Goal: Task Accomplishment & Management: Manage account settings

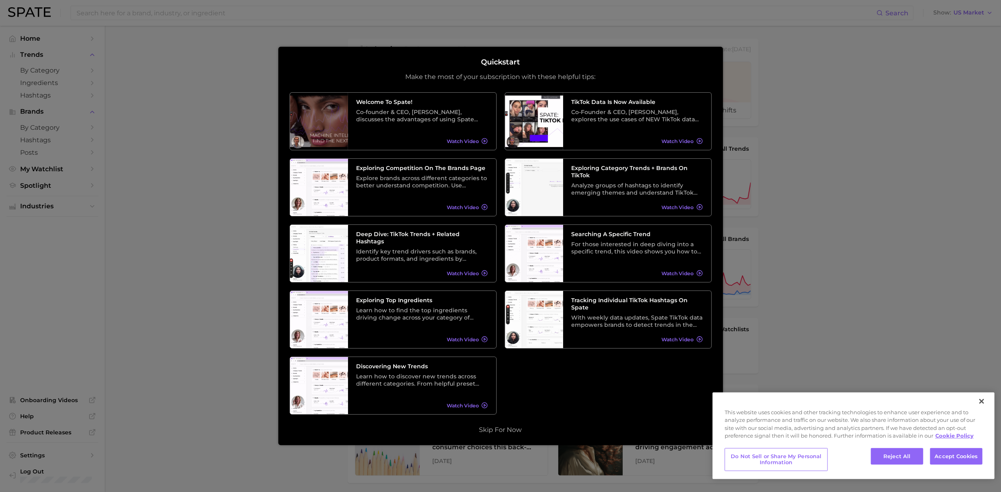
click at [35, 453] on div at bounding box center [500, 331] width 1001 height 663
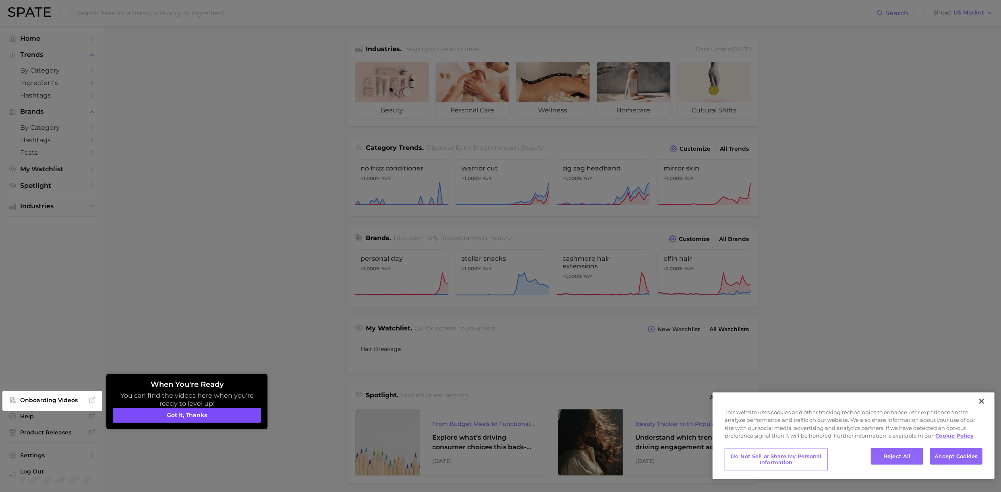
click at [184, 416] on button "Got it, thanks" at bounding box center [187, 415] width 148 height 15
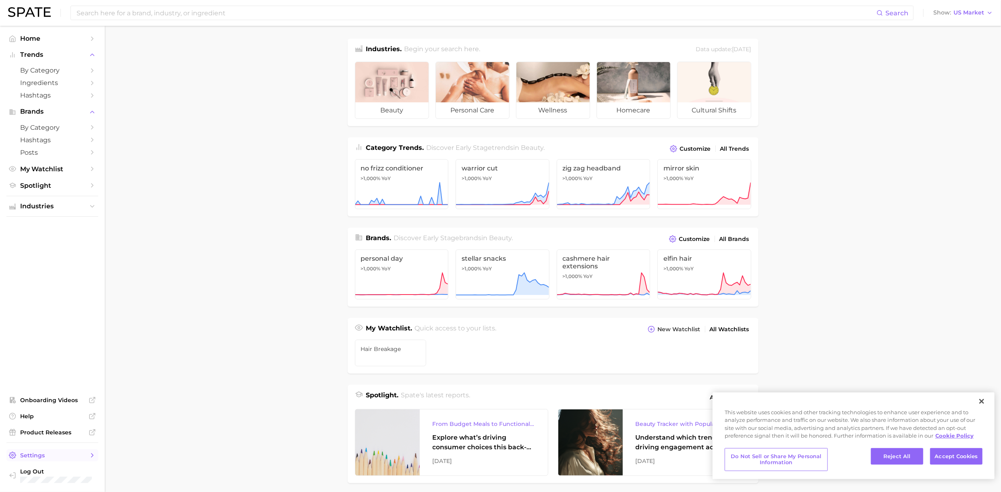
click at [48, 458] on span "Settings" at bounding box center [52, 455] width 64 height 7
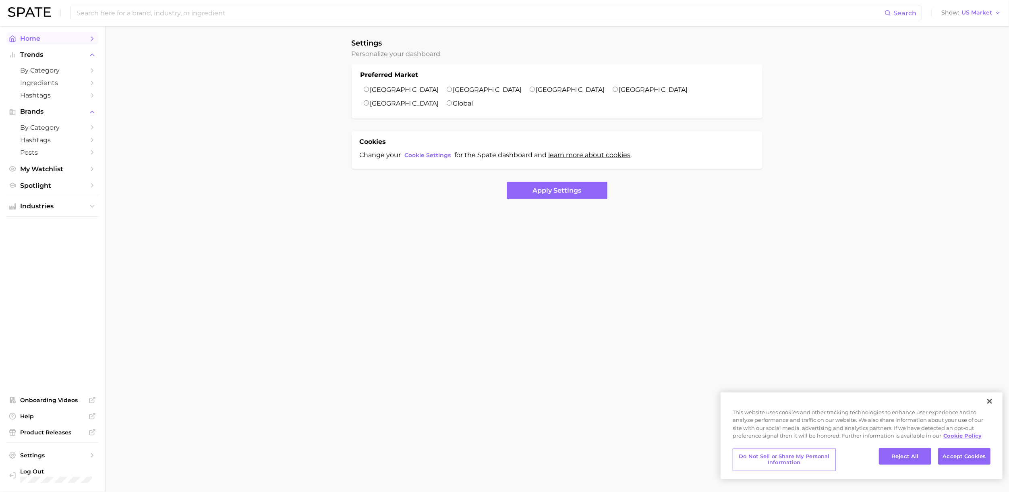
click at [54, 36] on span "Home" at bounding box center [52, 39] width 64 height 8
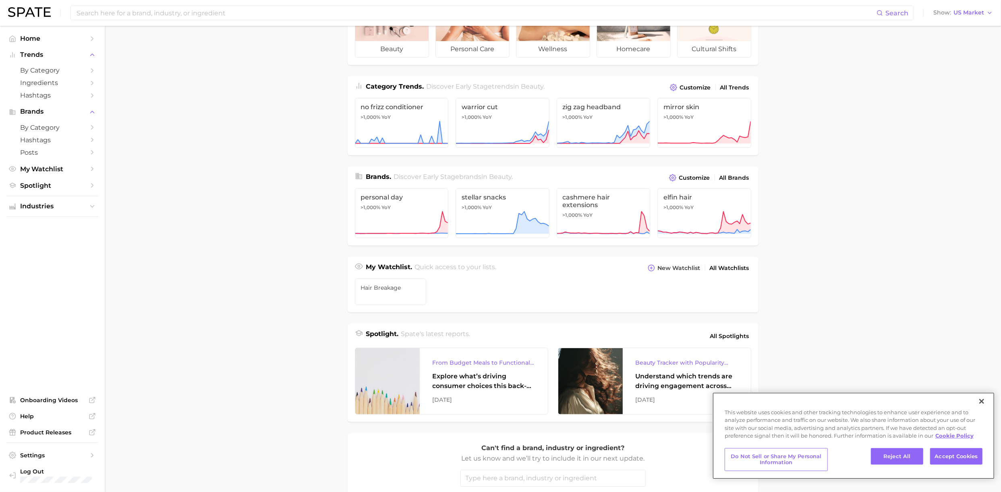
scroll to position [171, 0]
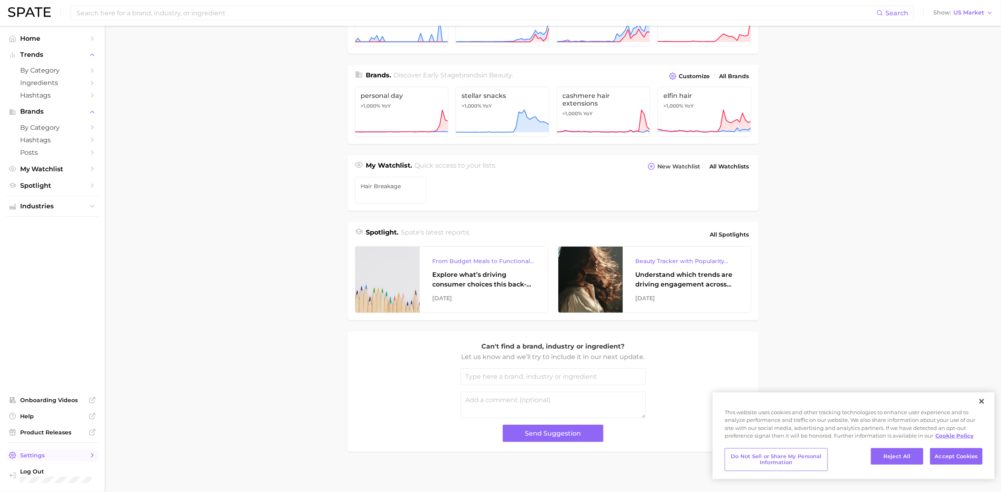
click at [36, 458] on span "Settings" at bounding box center [52, 455] width 64 height 7
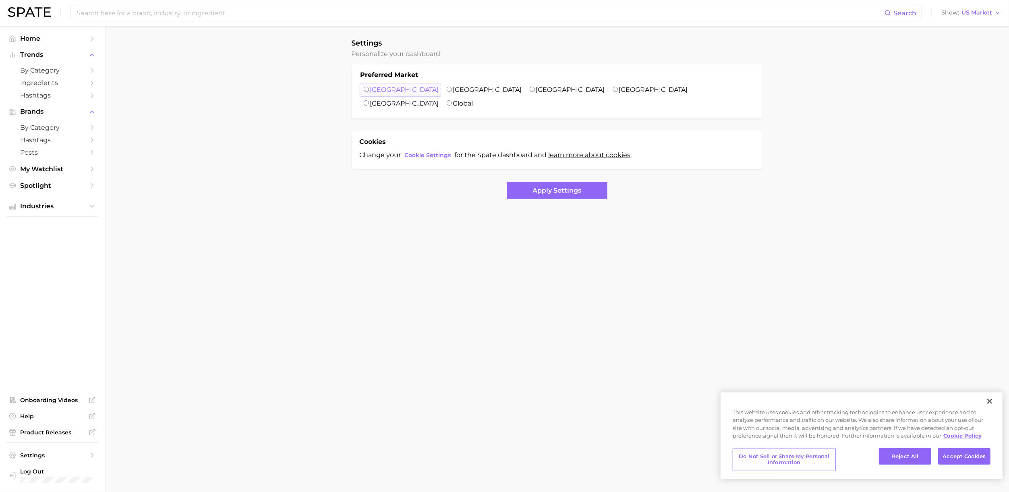
click at [387, 92] on label "[GEOGRAPHIC_DATA]" at bounding box center [404, 90] width 69 height 8
click at [369, 92] on input "[GEOGRAPHIC_DATA]" at bounding box center [366, 89] width 5 height 5
radio input "true"
click at [535, 182] on button "Apply Settings" at bounding box center [557, 190] width 101 height 17
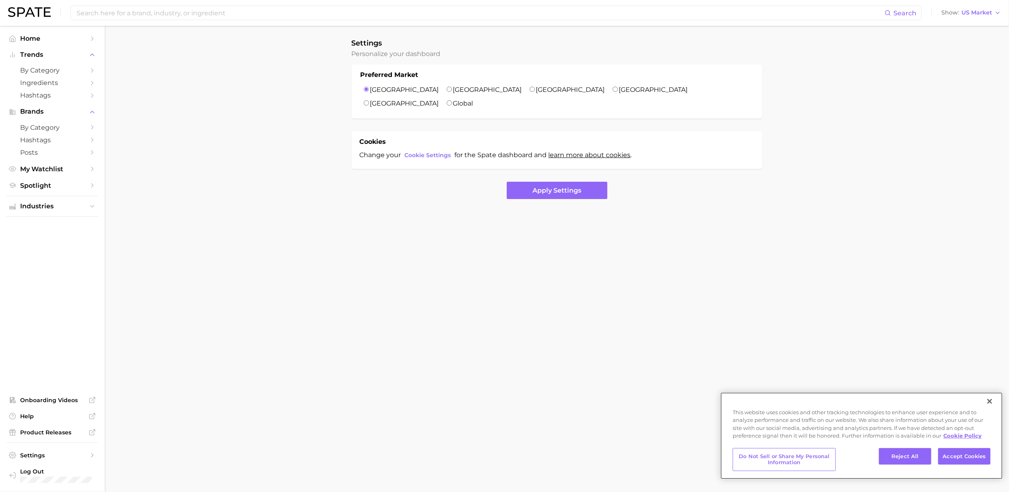
click at [992, 403] on button "Close" at bounding box center [990, 401] width 18 height 18
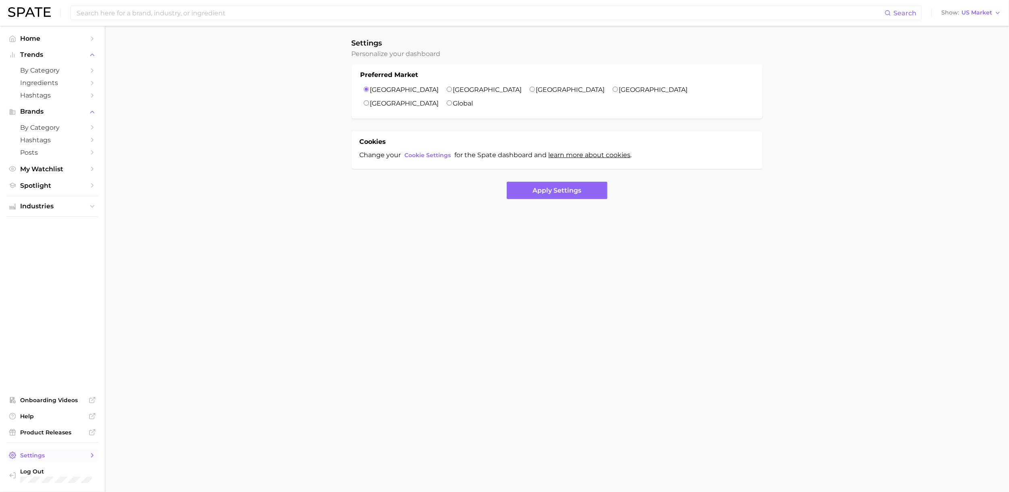
click at [93, 455] on icon "Sidebar" at bounding box center [92, 455] width 7 height 7
